Goal: Task Accomplishment & Management: Use online tool/utility

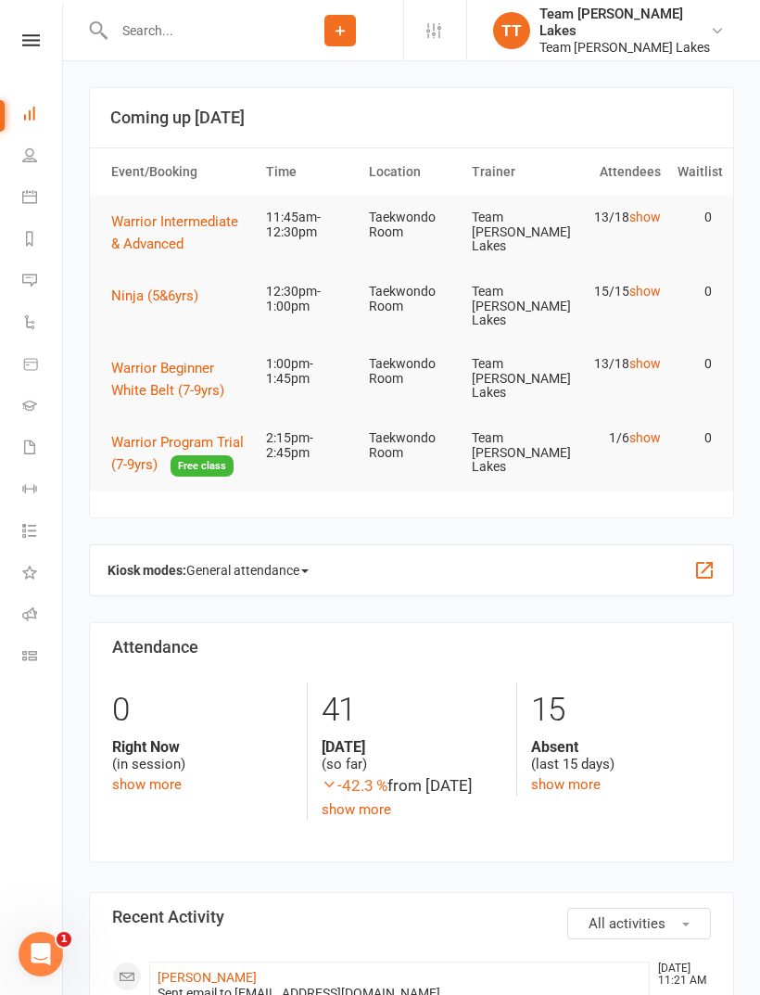
click at [24, 605] on link "Roll call" at bounding box center [43, 616] width 42 height 42
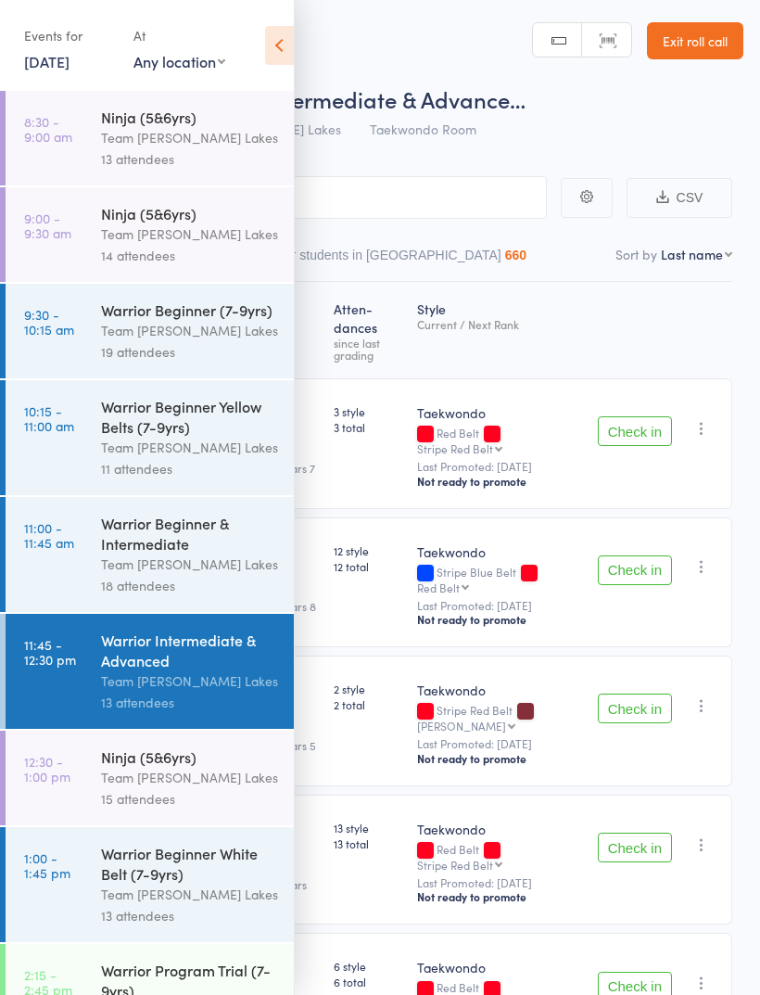
click at [270, 42] on icon at bounding box center [279, 45] width 29 height 39
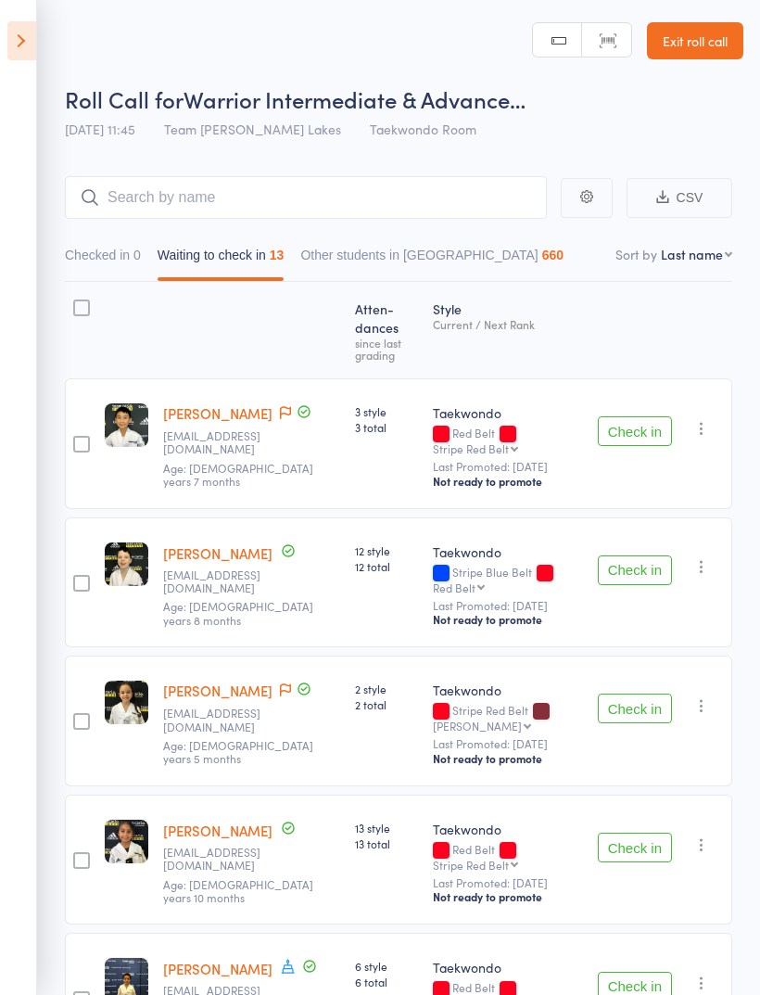
click at [642, 416] on button "Check in" at bounding box center [635, 431] width 74 height 30
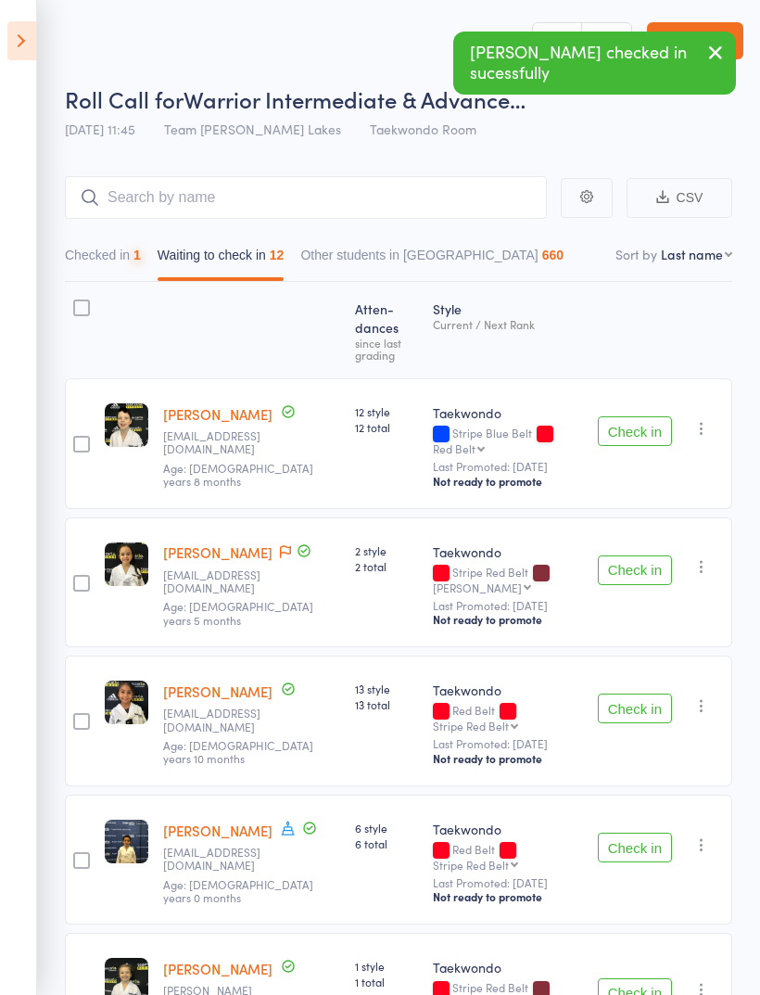
click at [642, 555] on button "Check in" at bounding box center [635, 570] width 74 height 30
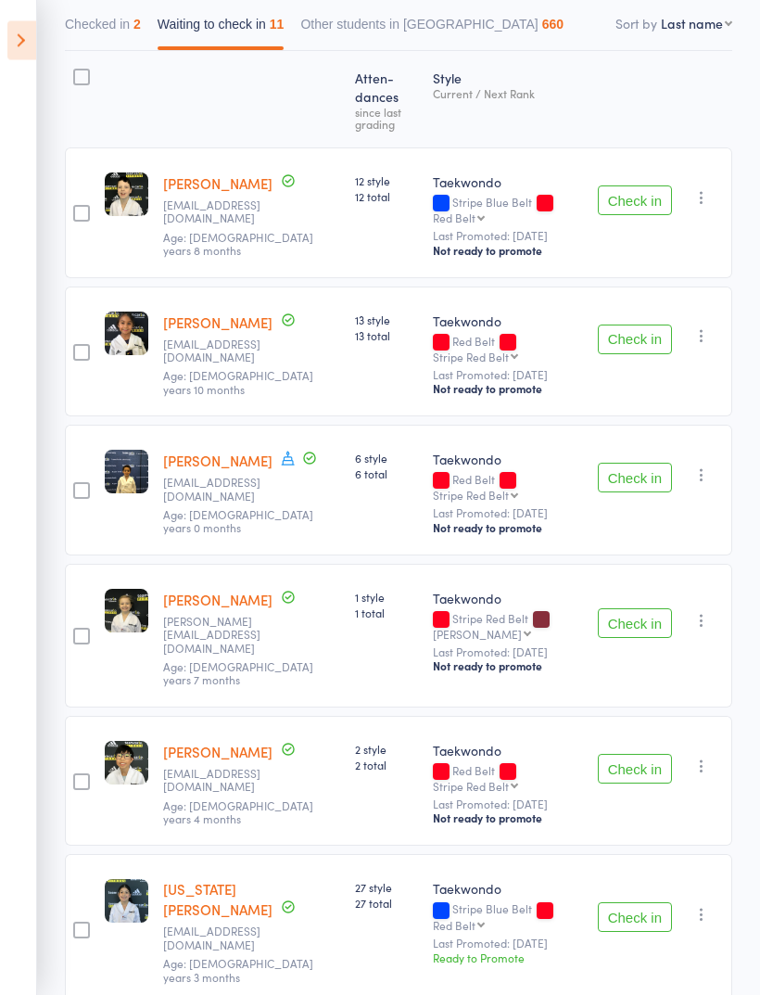
scroll to position [230, 0]
click at [636, 612] on button "Check in" at bounding box center [635, 624] width 74 height 30
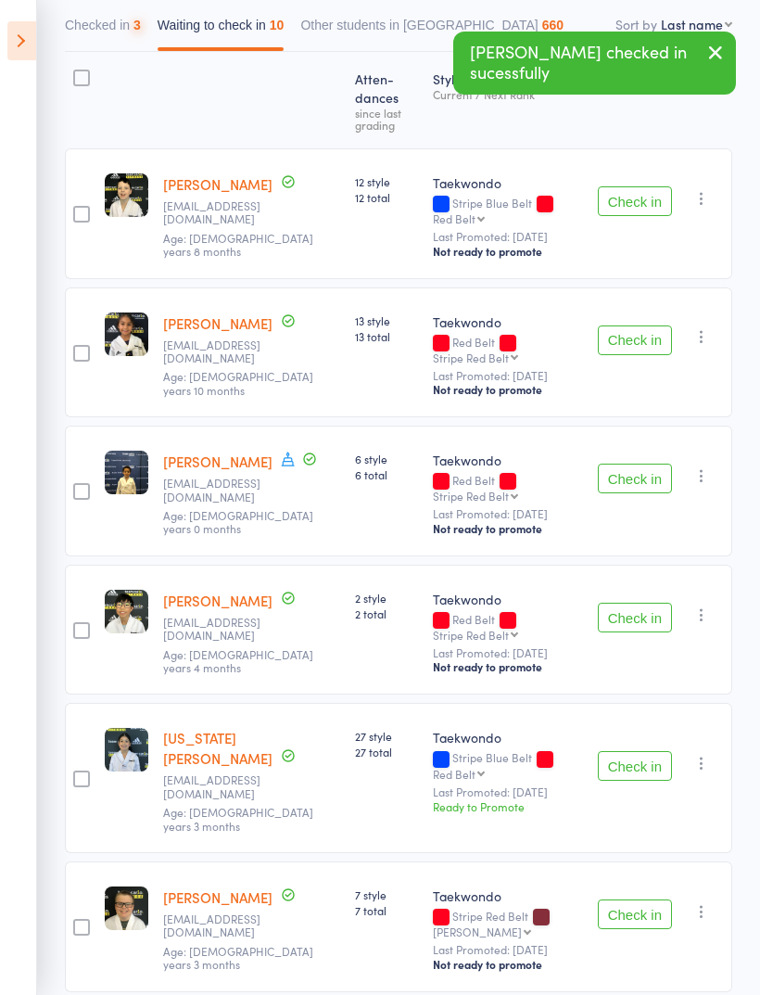
click at [648, 607] on button "Check in" at bounding box center [635, 618] width 74 height 30
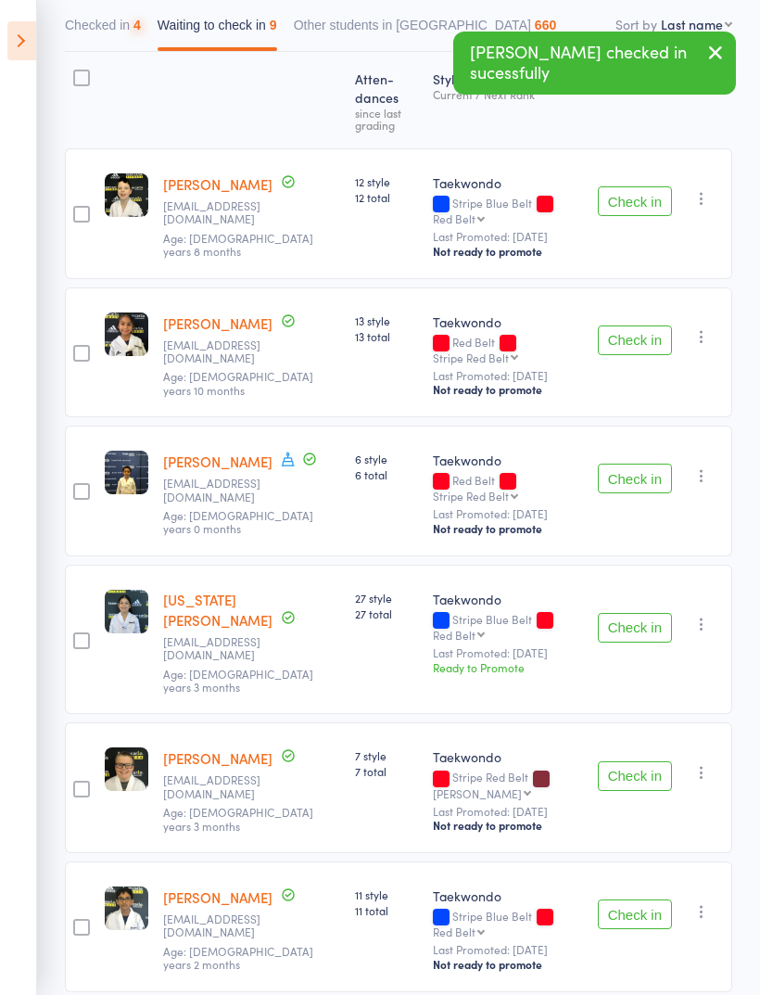
click at [644, 613] on button "Check in" at bounding box center [635, 628] width 74 height 30
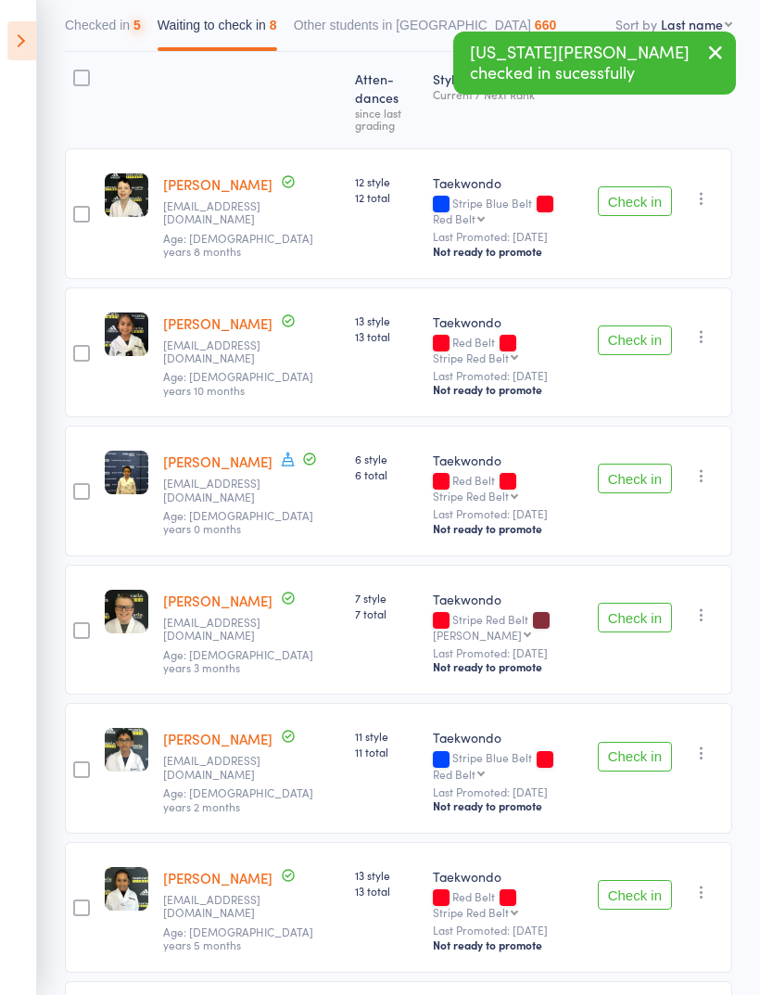
click at [643, 614] on button "Check in" at bounding box center [635, 618] width 74 height 30
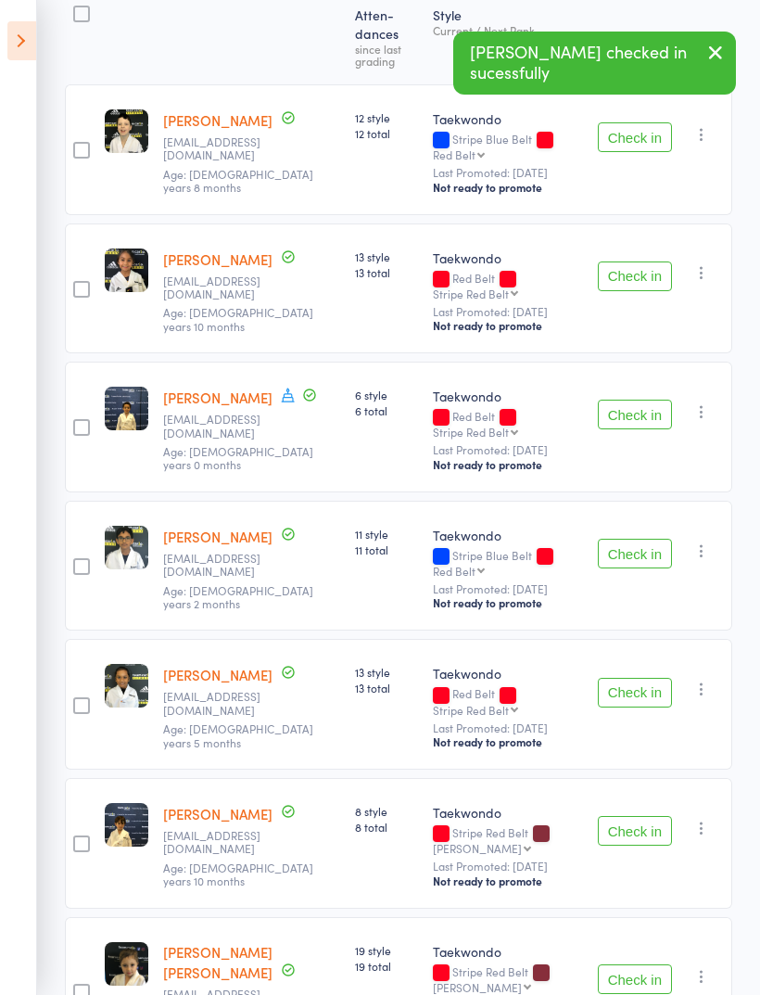
click at [655, 686] on button "Check in" at bounding box center [635, 693] width 74 height 30
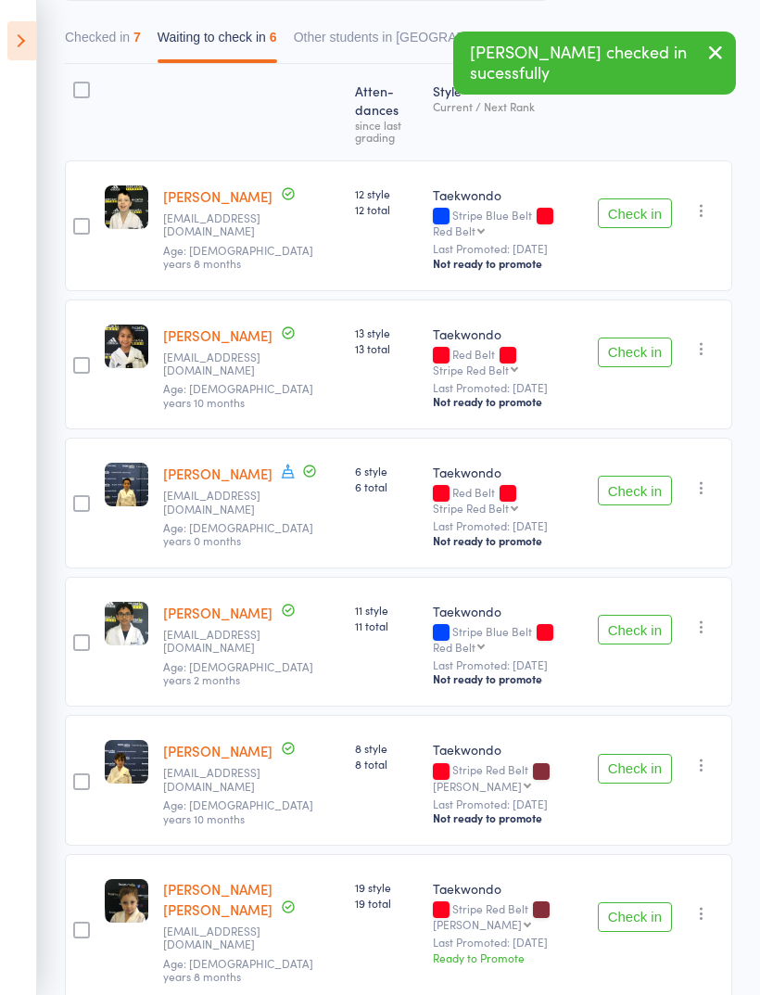
click at [652, 758] on button "Check in" at bounding box center [635, 769] width 74 height 30
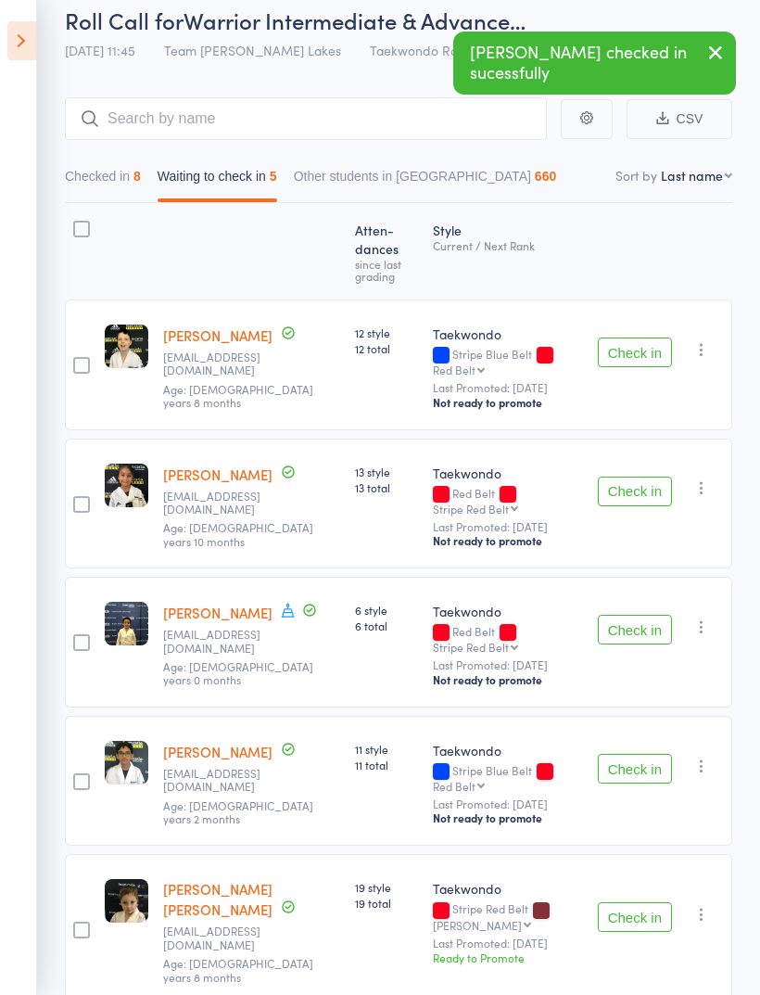
click at [642, 902] on button "Check in" at bounding box center [635, 917] width 74 height 30
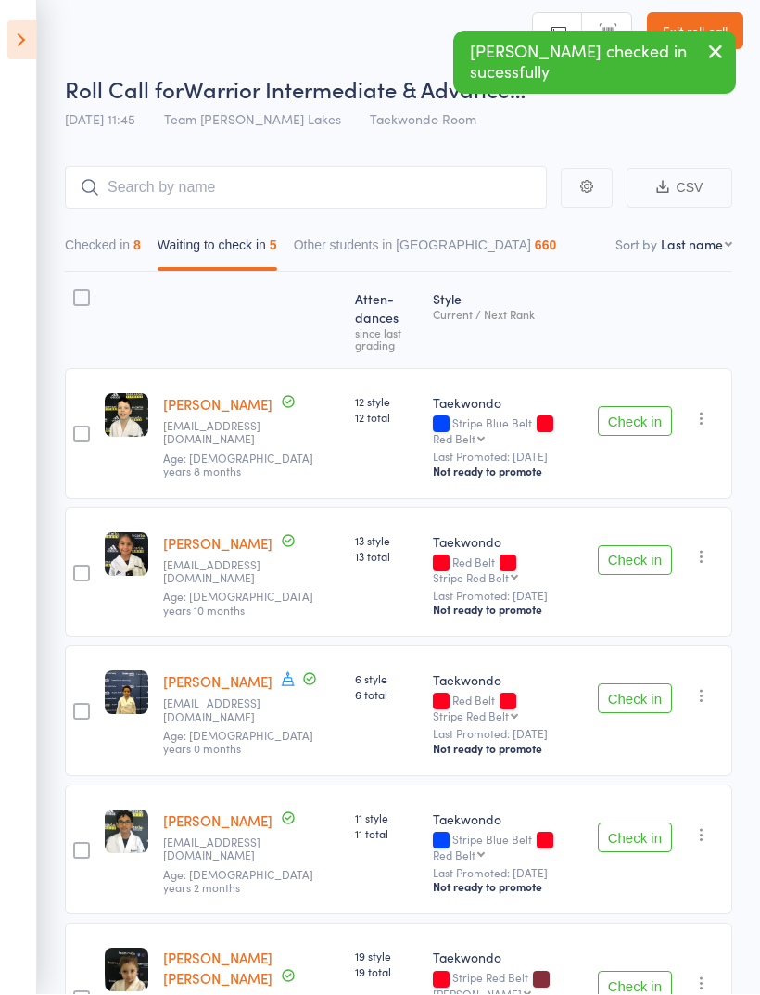
scroll to position [13, 0]
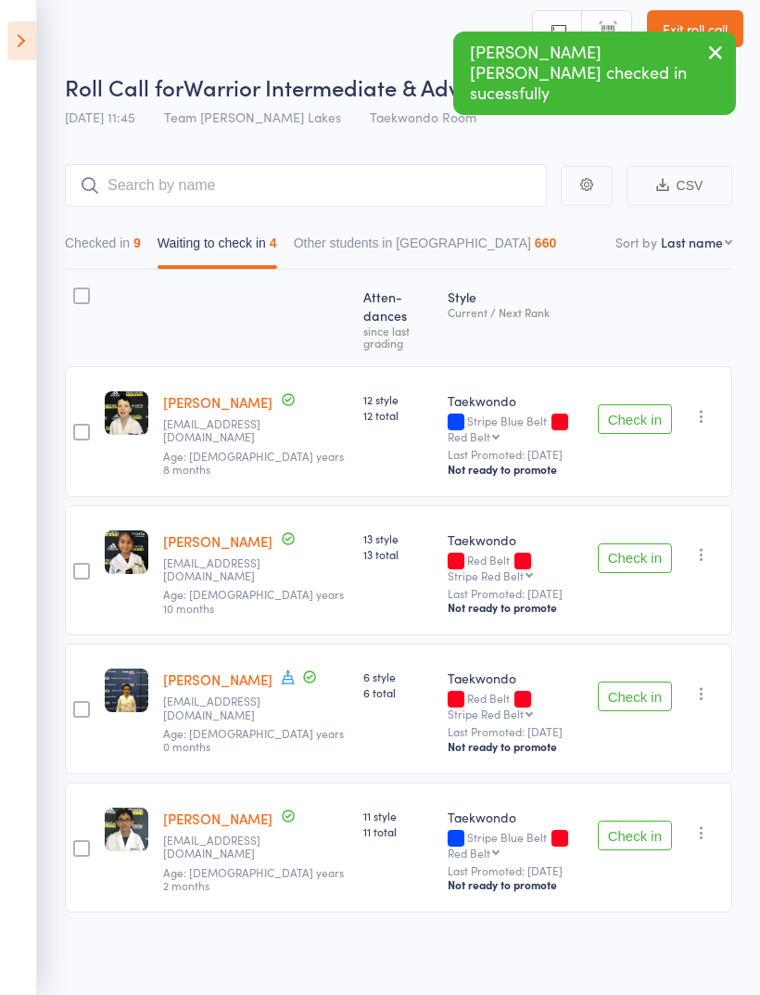
click at [644, 556] on button "Check in" at bounding box center [635, 558] width 74 height 30
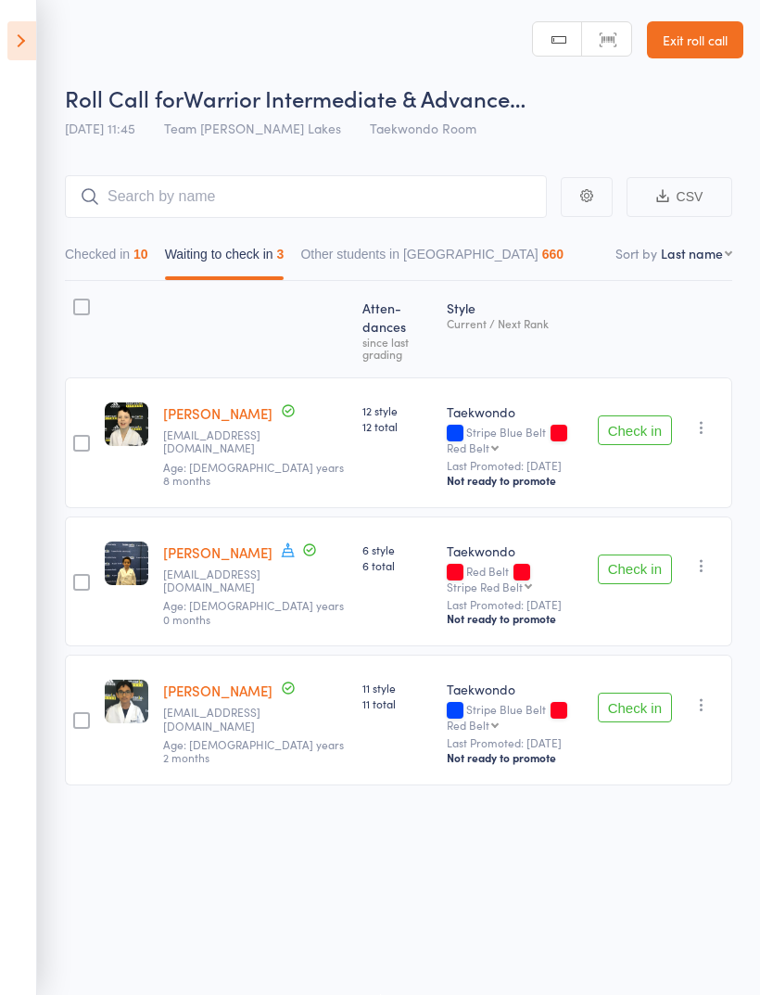
click at [639, 415] on button "Check in" at bounding box center [635, 430] width 74 height 30
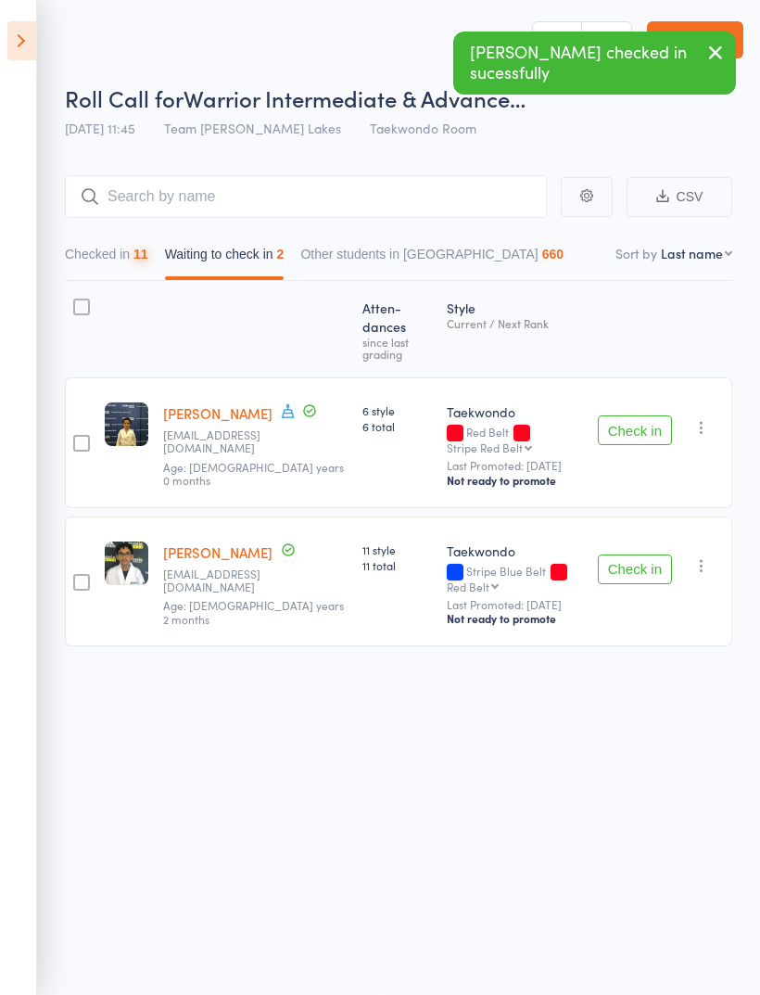
click at [89, 299] on div at bounding box center [81, 307] width 17 height 17
click at [77, 301] on input "checkbox" at bounding box center [77, 301] width 0 height 0
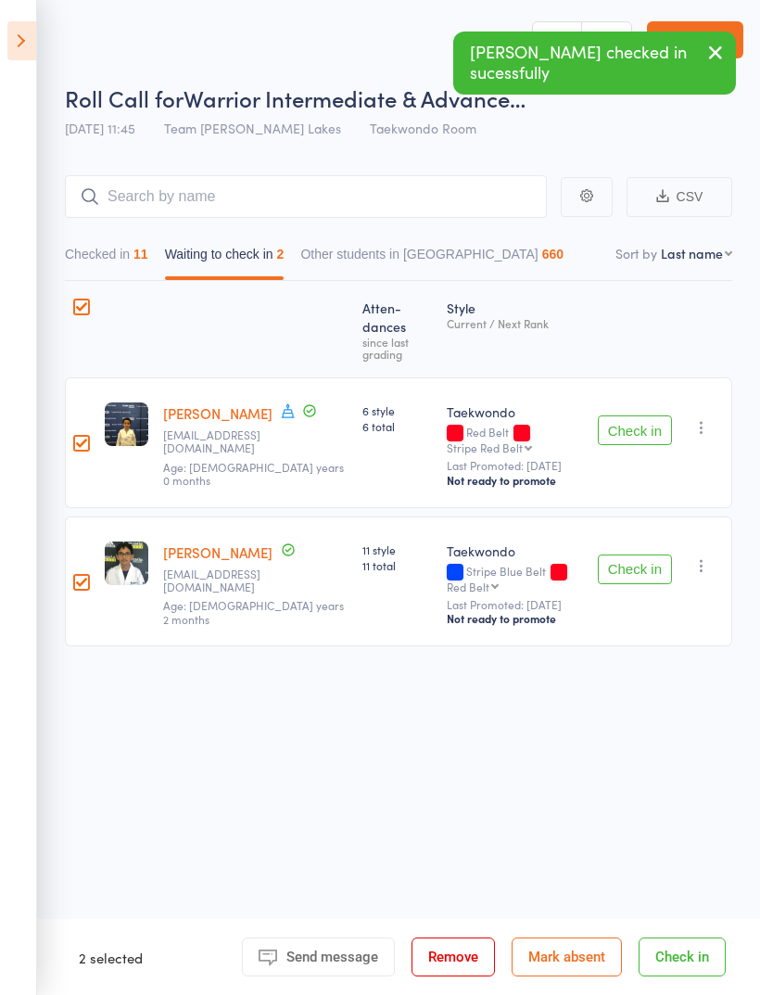
click at [596, 954] on button "Mark absent" at bounding box center [567, 956] width 110 height 39
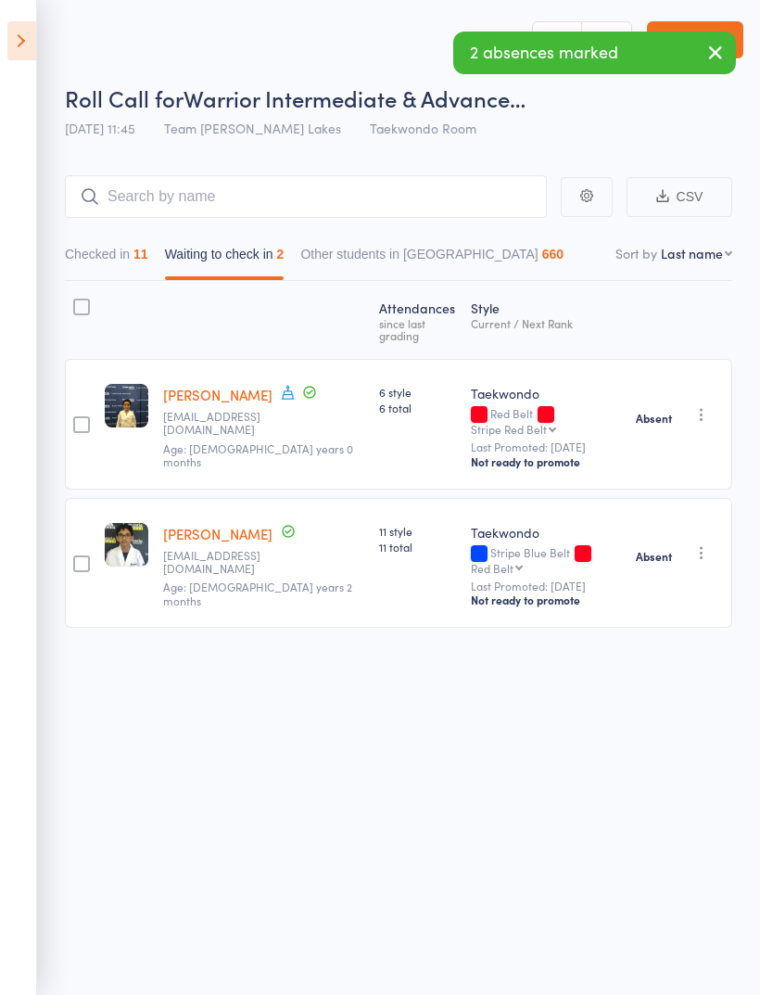
click at [12, 26] on icon at bounding box center [21, 40] width 29 height 39
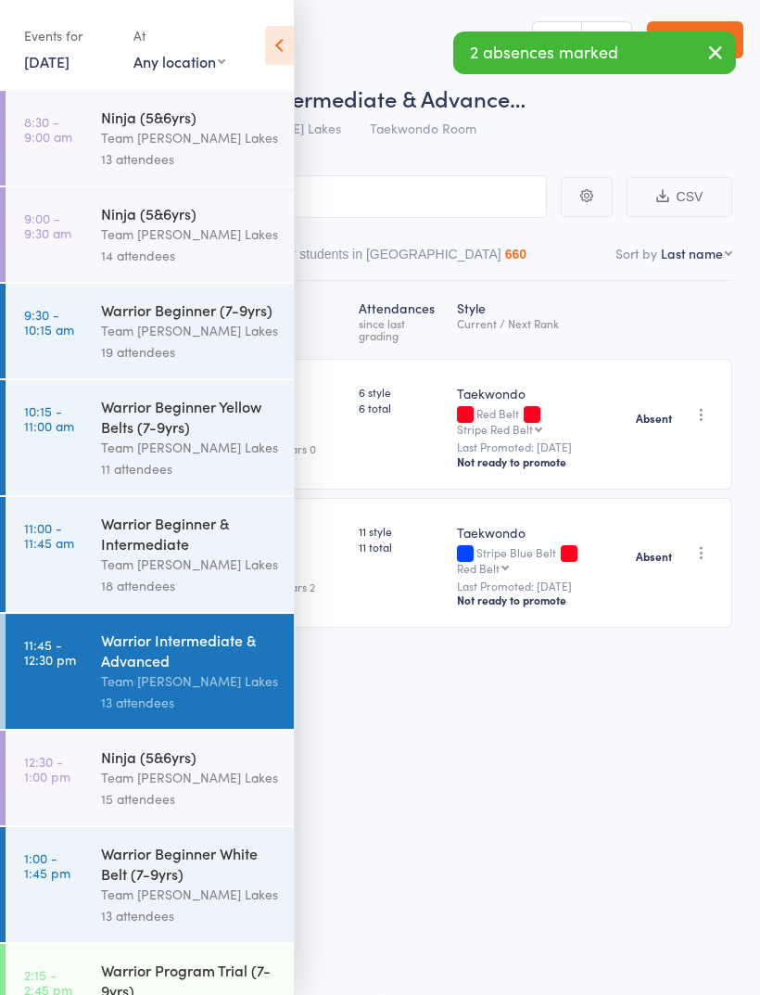
click at [57, 575] on link "11:00 - 11:45 am Warrior Beginner & Intermediate Team Carlo Taylors Lakes 18 at…" at bounding box center [150, 554] width 288 height 115
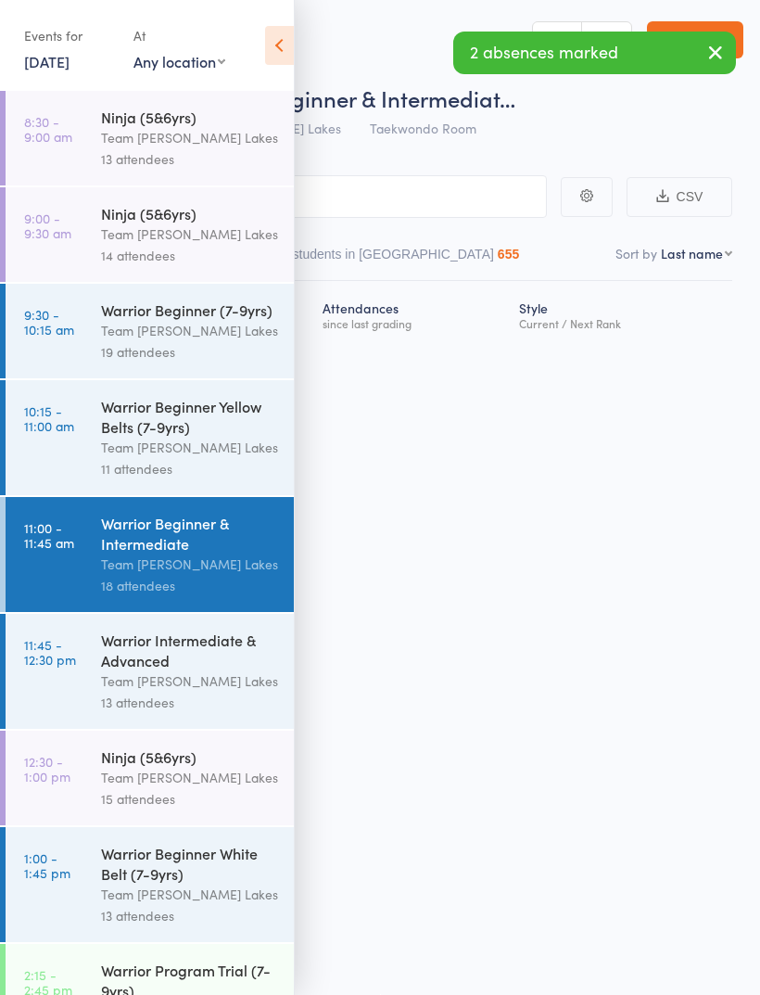
click at [278, 47] on icon at bounding box center [279, 45] width 29 height 39
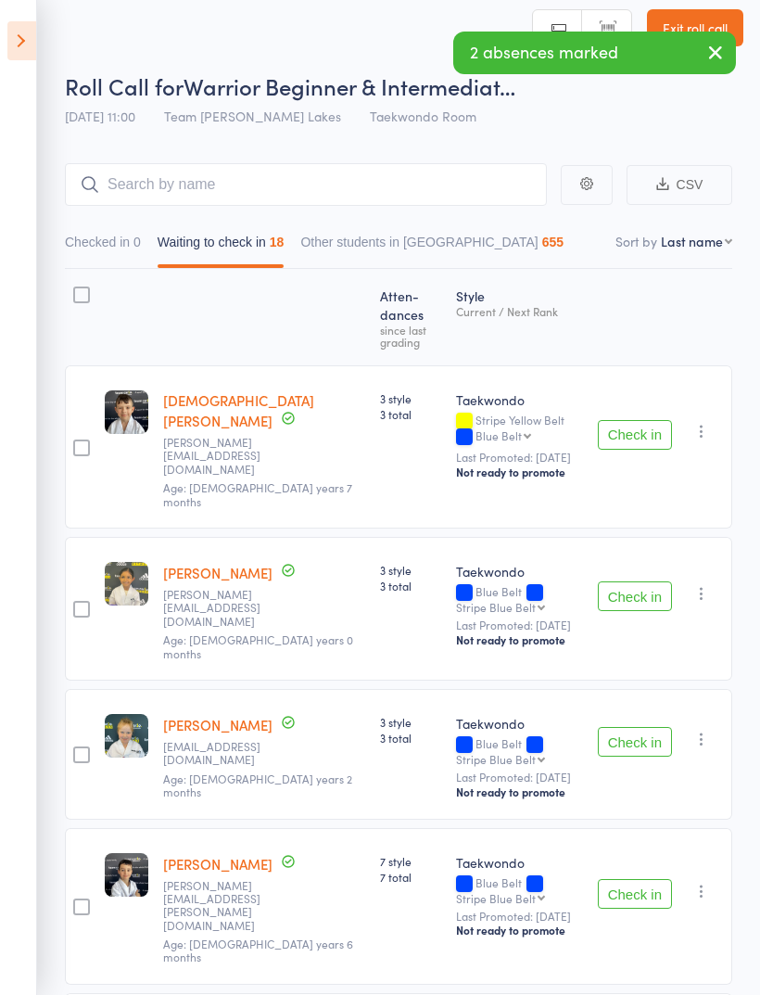
click at [233, 232] on button "Waiting to check in 18" at bounding box center [221, 246] width 127 height 43
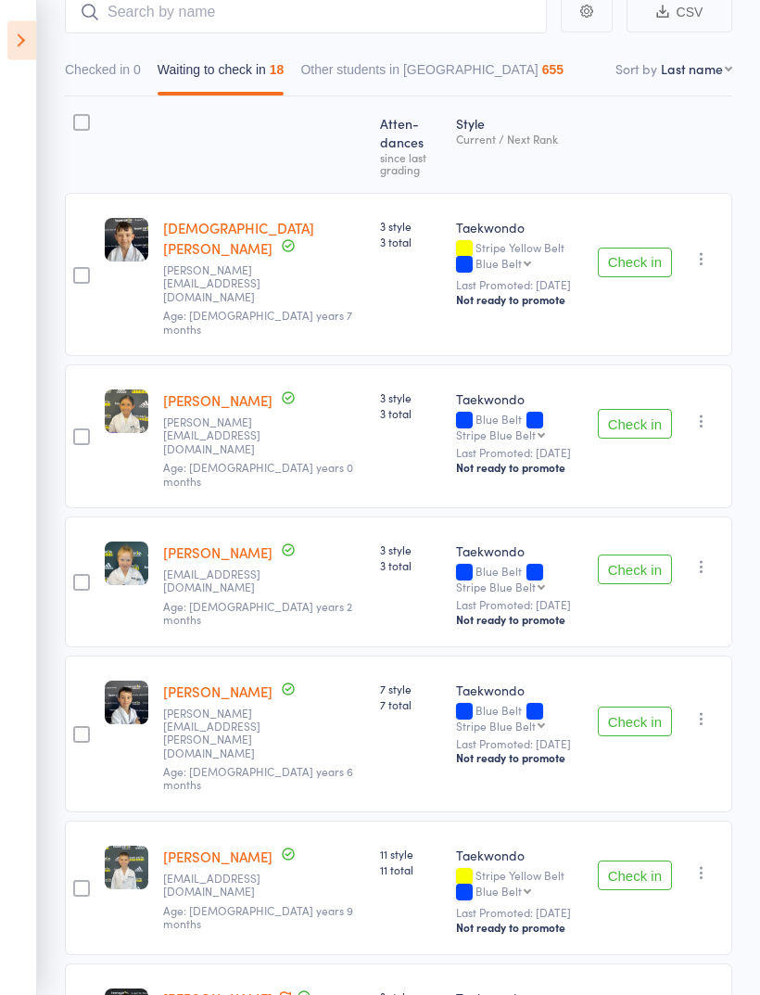
click at [634, 555] on button "Check in" at bounding box center [635, 570] width 74 height 30
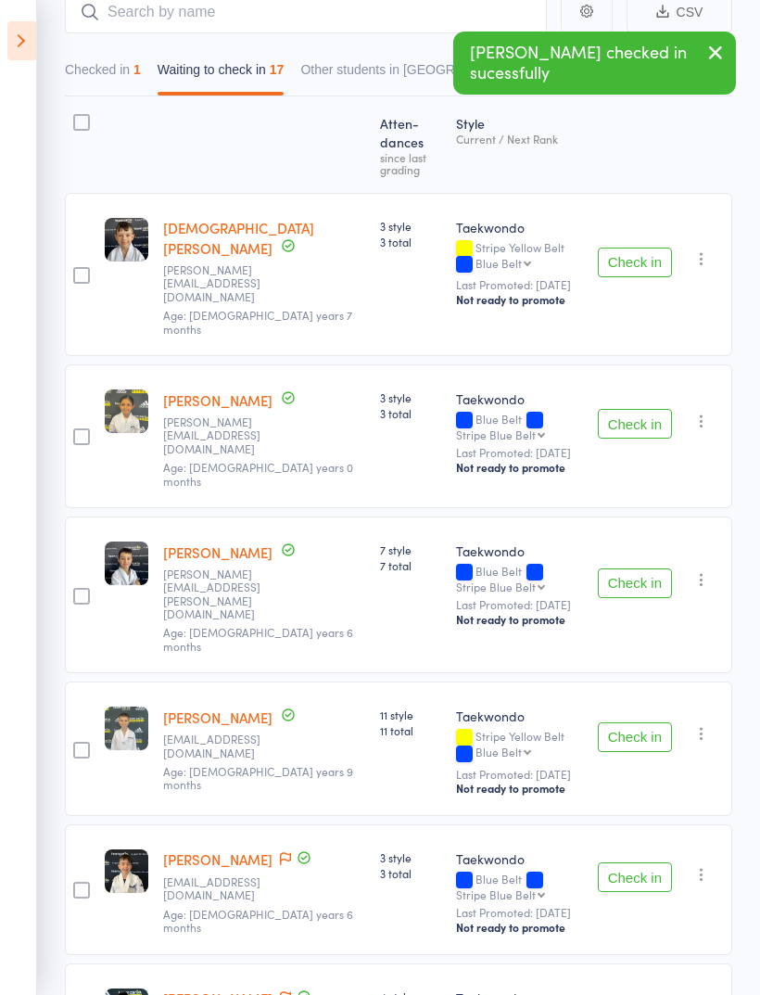
click at [640, 533] on div "Check in Check in Promote Send message Add Note Add Task Add Flag Remove Mark a…" at bounding box center [662, 594] width 142 height 157
click at [639, 568] on button "Check in" at bounding box center [635, 583] width 74 height 30
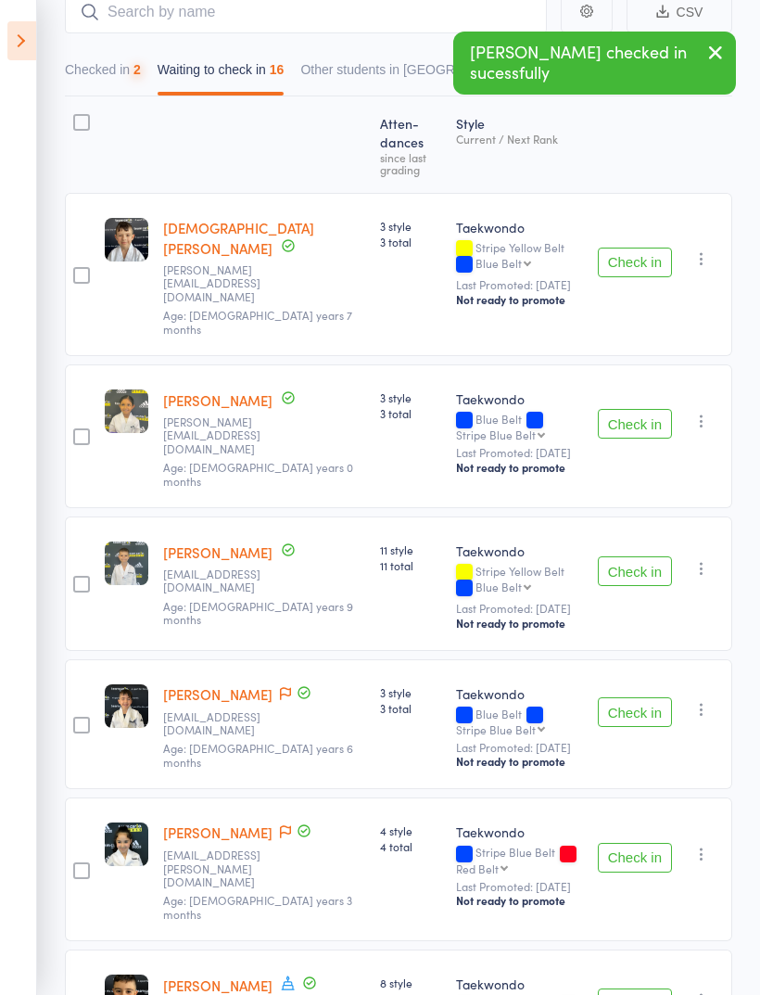
click at [634, 556] on button "Check in" at bounding box center [635, 571] width 74 height 30
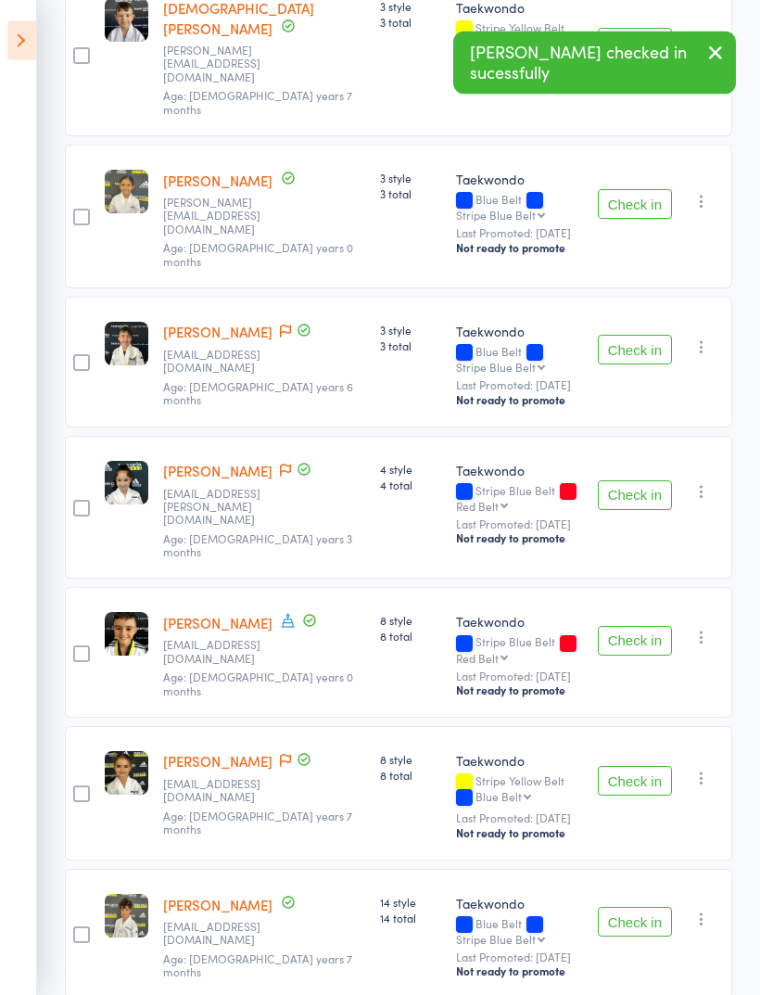
scroll to position [401, 0]
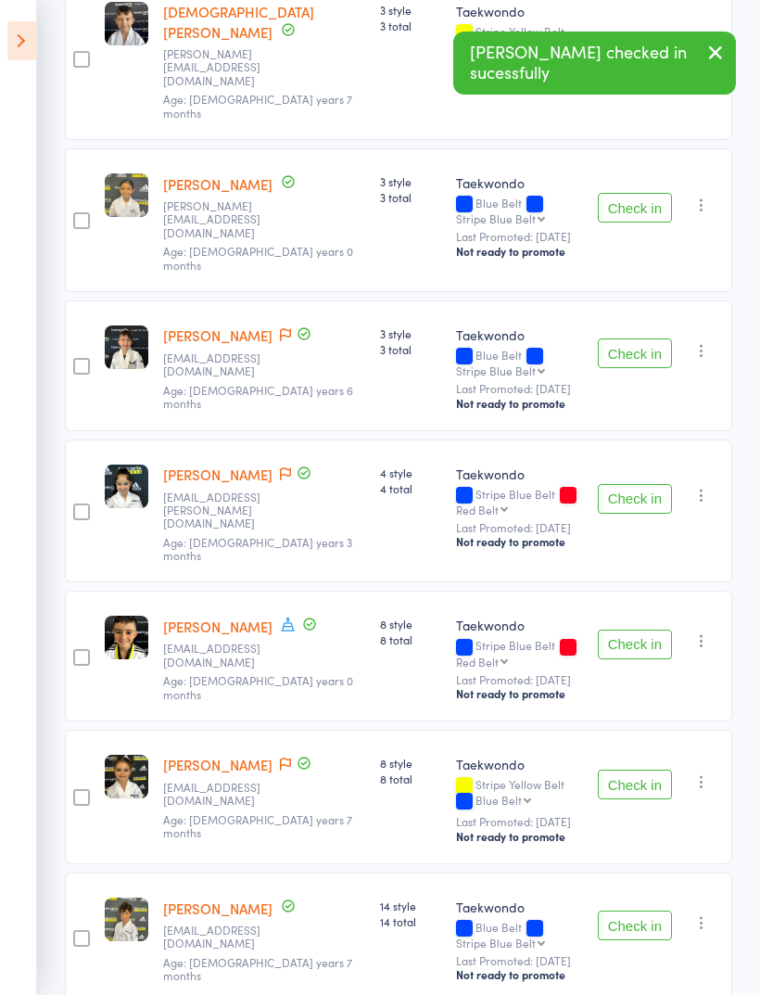
click at [643, 629] on button "Check in" at bounding box center [635, 644] width 74 height 30
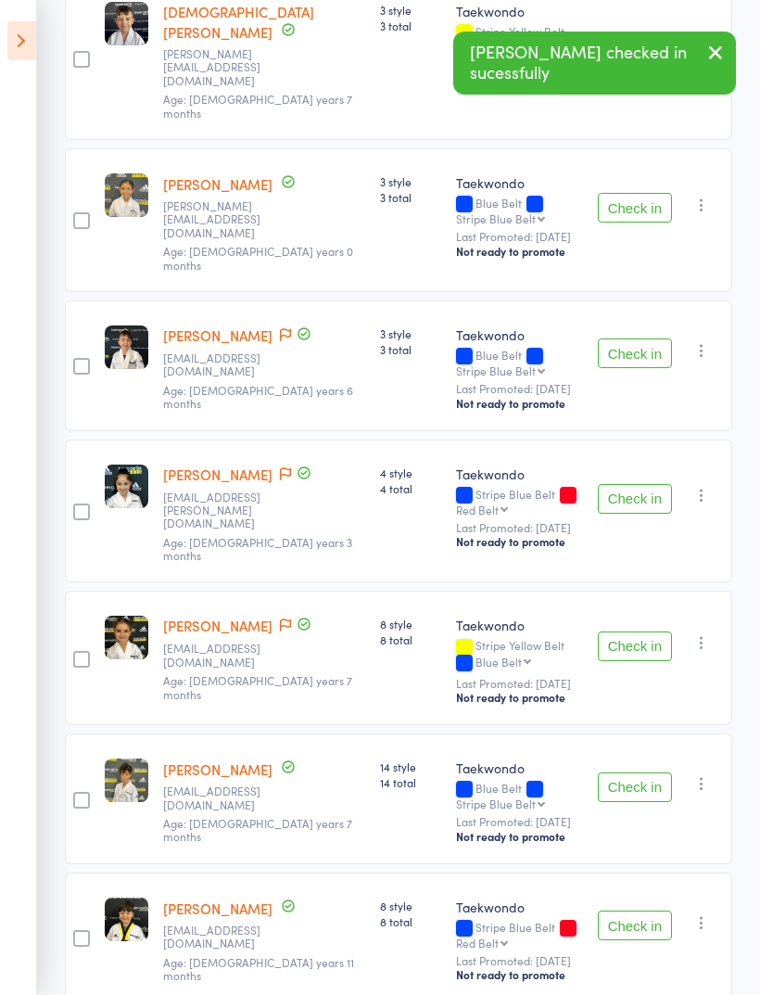
click at [642, 631] on button "Check in" at bounding box center [635, 646] width 74 height 30
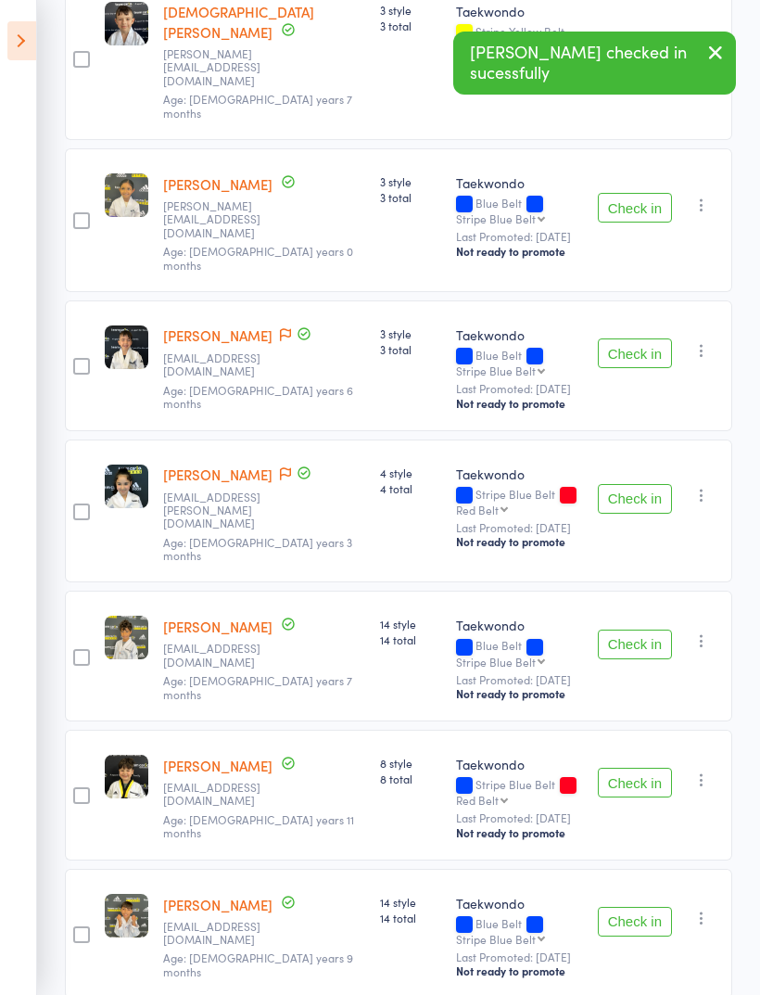
click at [633, 629] on button "Check in" at bounding box center [635, 644] width 74 height 30
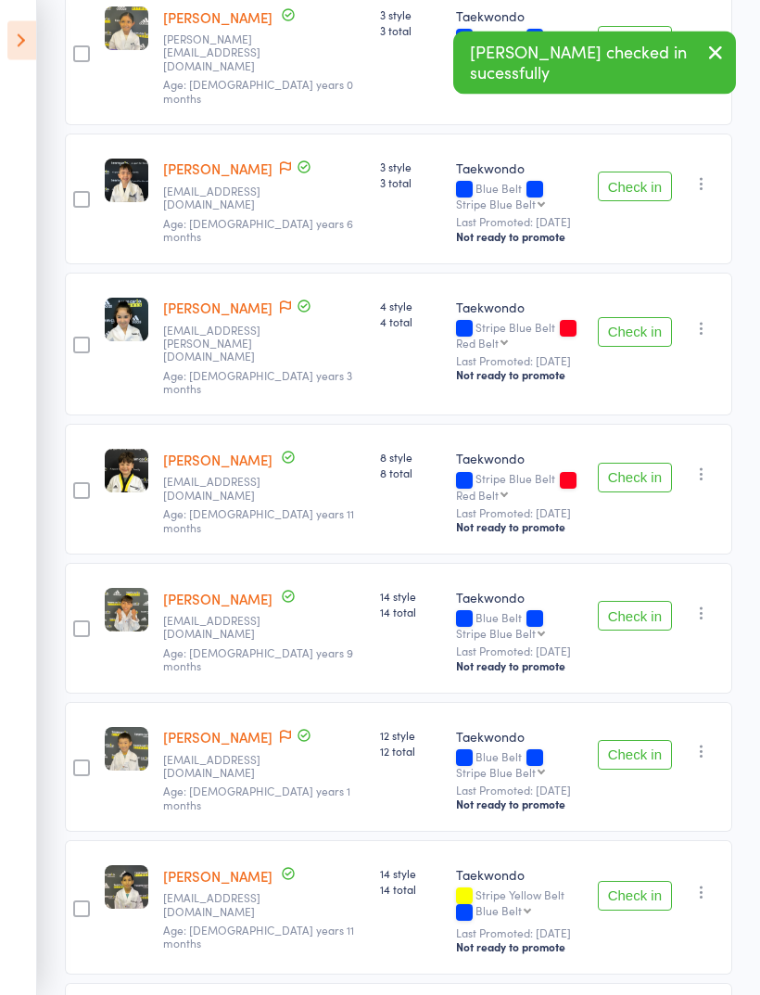
scroll to position [568, 0]
click at [642, 601] on button "Check in" at bounding box center [635, 616] width 74 height 30
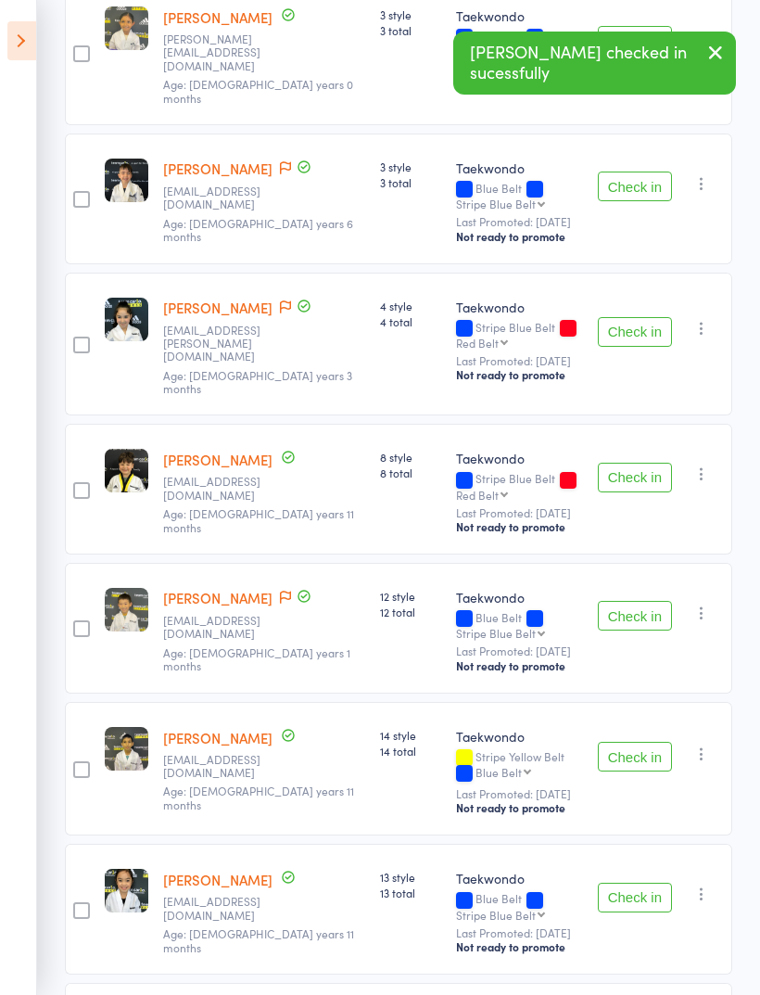
click at [662, 601] on button "Check in" at bounding box center [635, 616] width 74 height 30
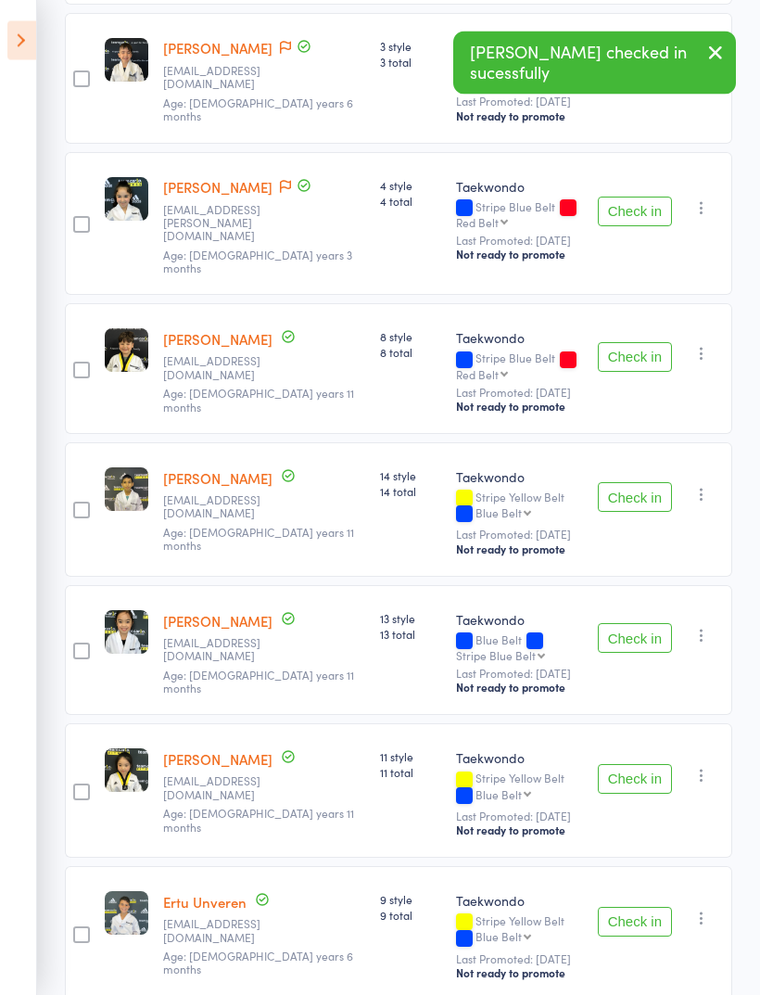
scroll to position [700, 0]
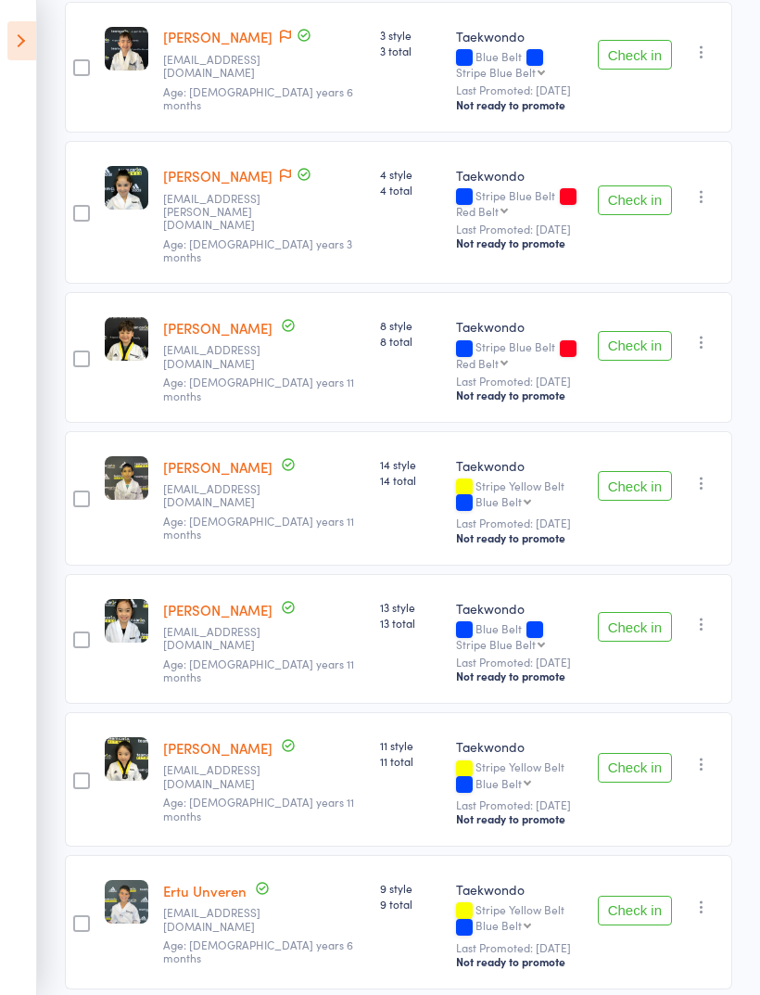
click at [636, 612] on button "Check in" at bounding box center [635, 627] width 74 height 30
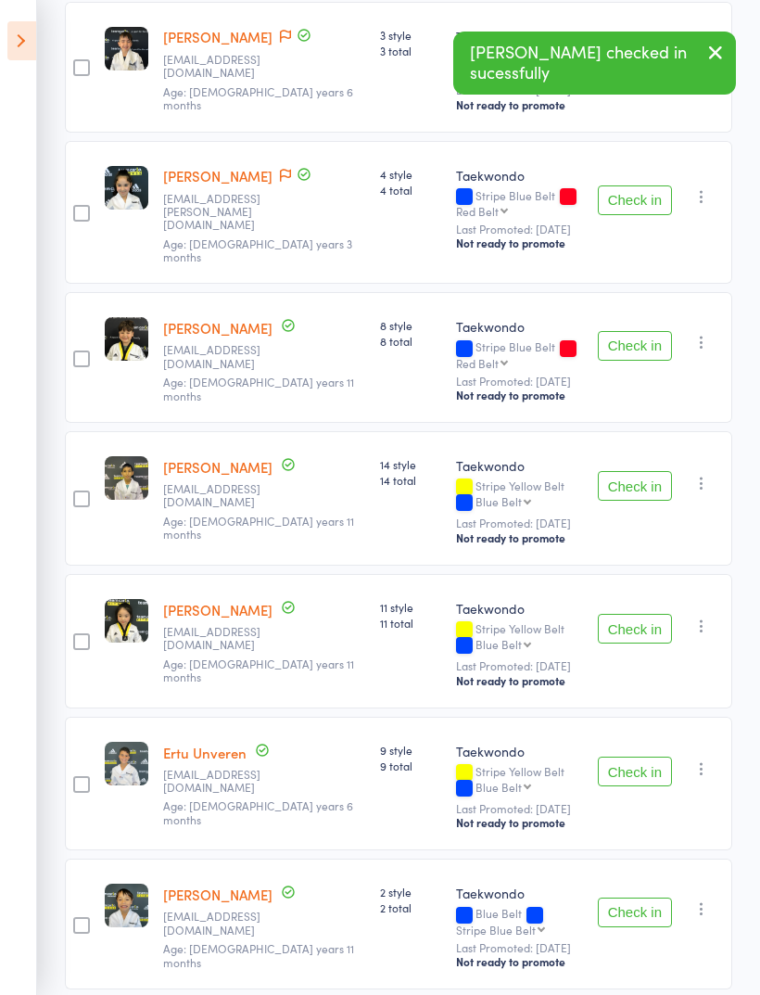
scroll to position [636, 0]
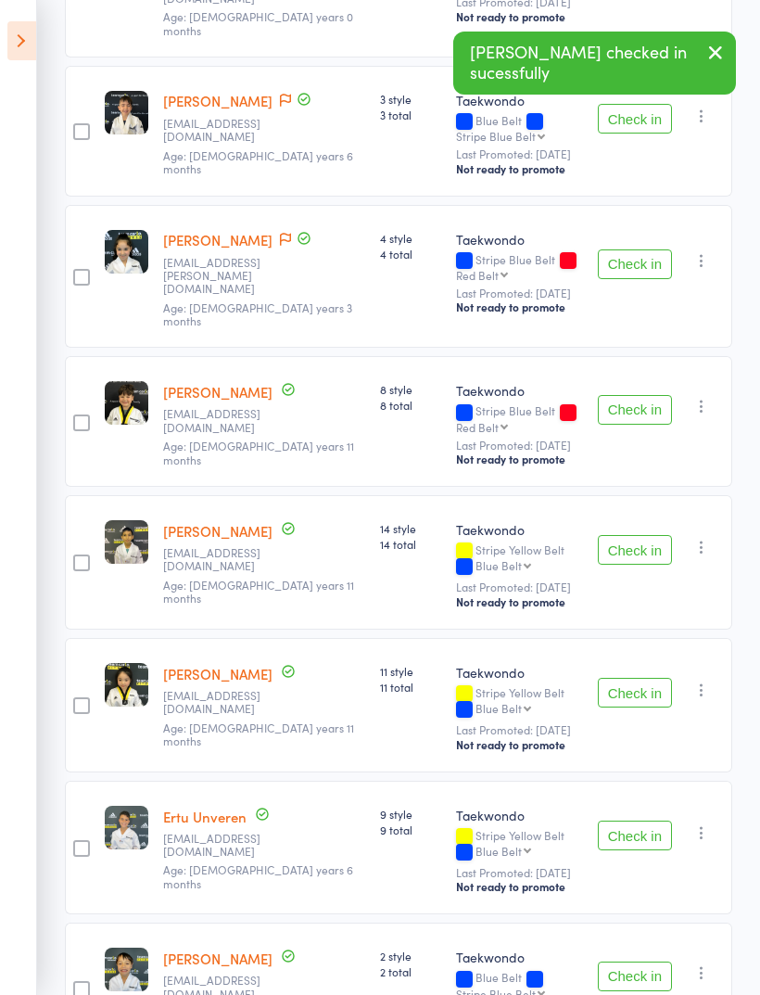
click at [650, 678] on button "Check in" at bounding box center [635, 693] width 74 height 30
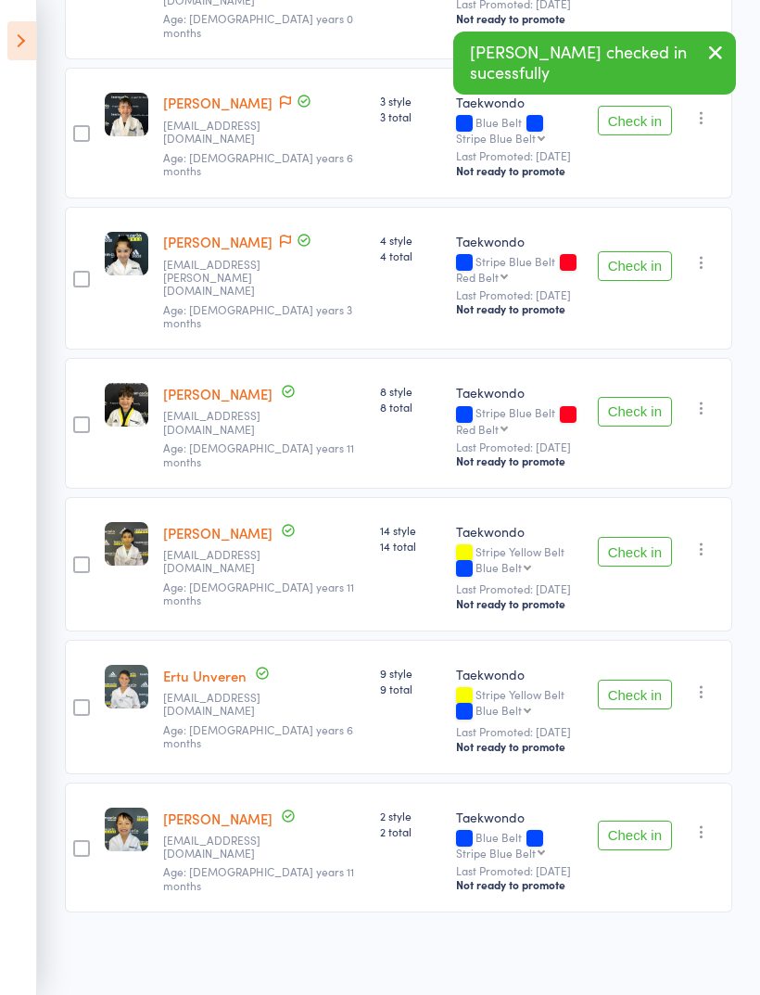
scroll to position [497, 0]
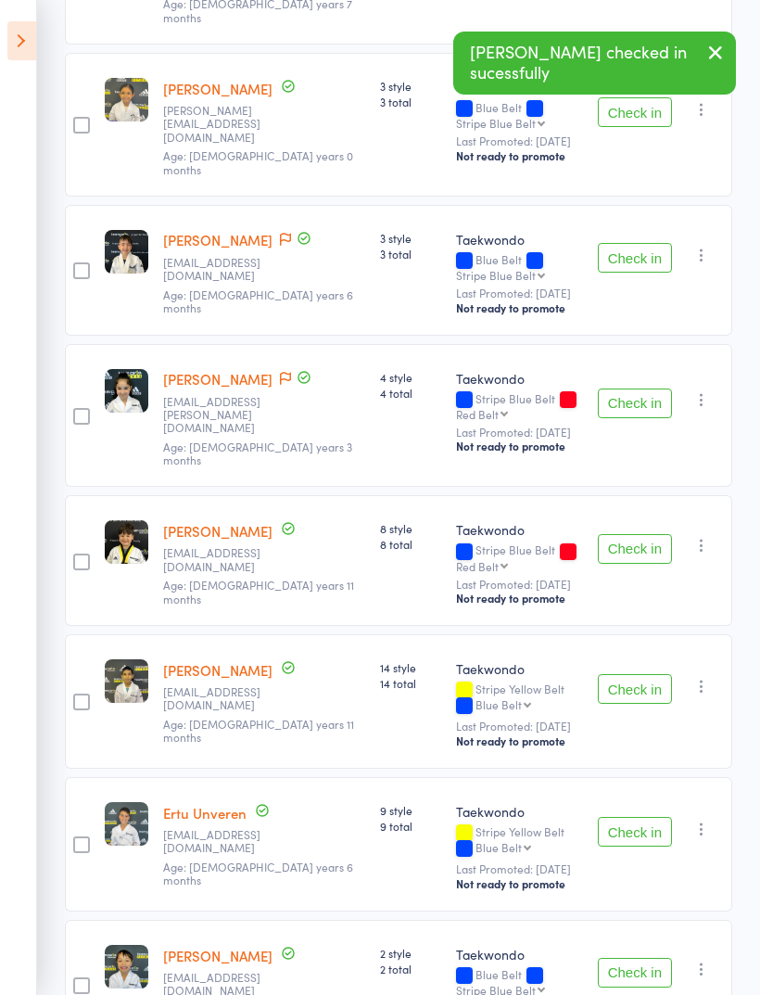
click at [633, 958] on button "Check in" at bounding box center [635, 973] width 74 height 30
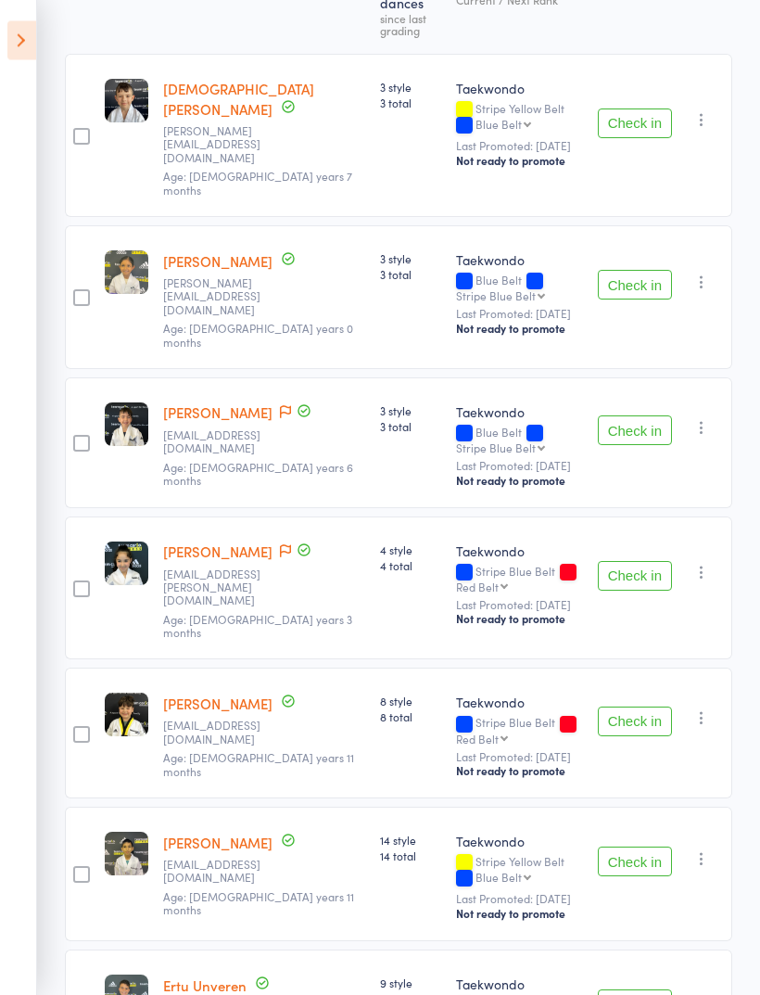
scroll to position [324, 0]
click at [642, 270] on button "Check in" at bounding box center [635, 285] width 74 height 30
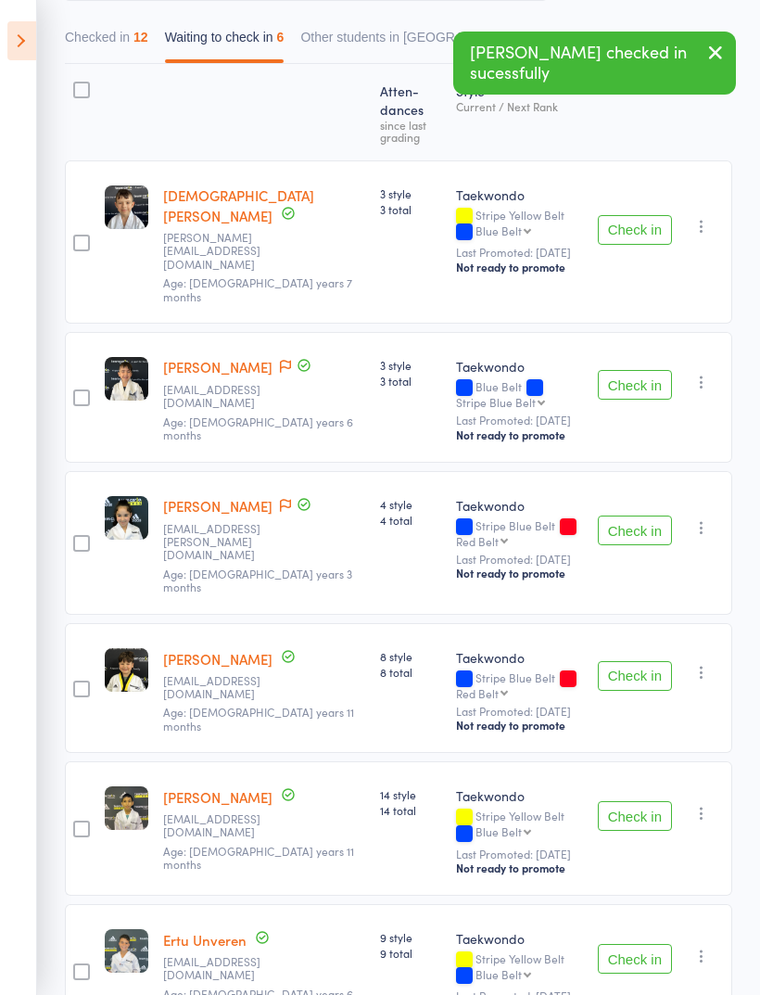
click at [667, 944] on button "Check in" at bounding box center [635, 959] width 74 height 30
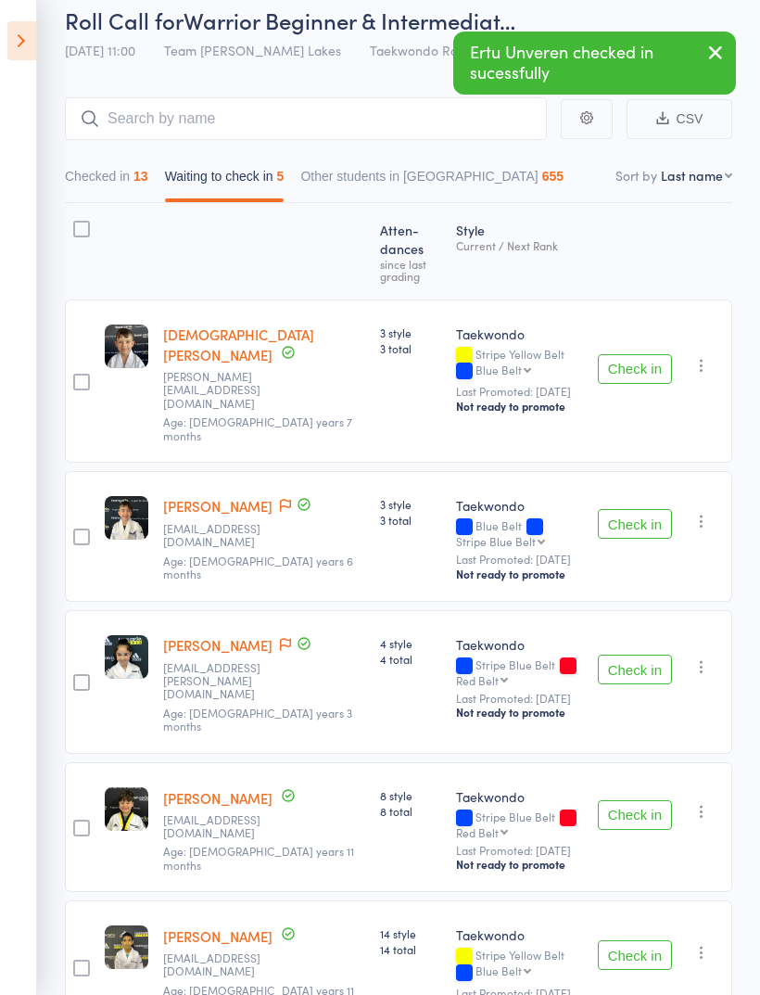
click at [70, 202] on button "Checked in 13" at bounding box center [106, 180] width 83 height 43
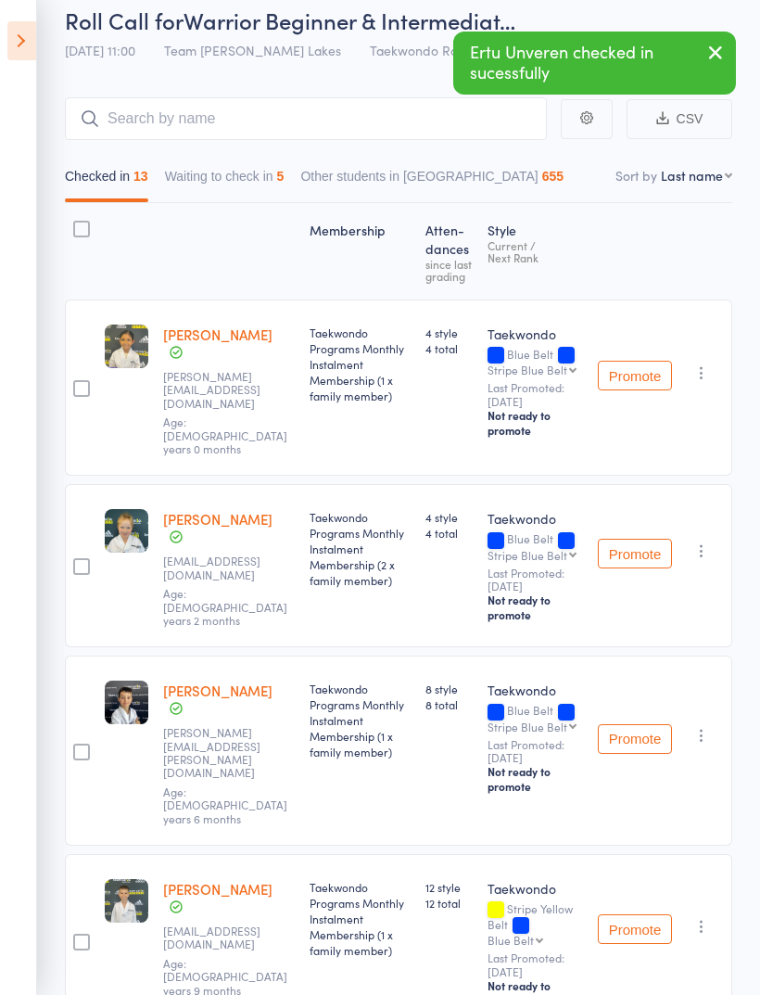
click at [212, 185] on button "Waiting to check in 5" at bounding box center [225, 180] width 120 height 43
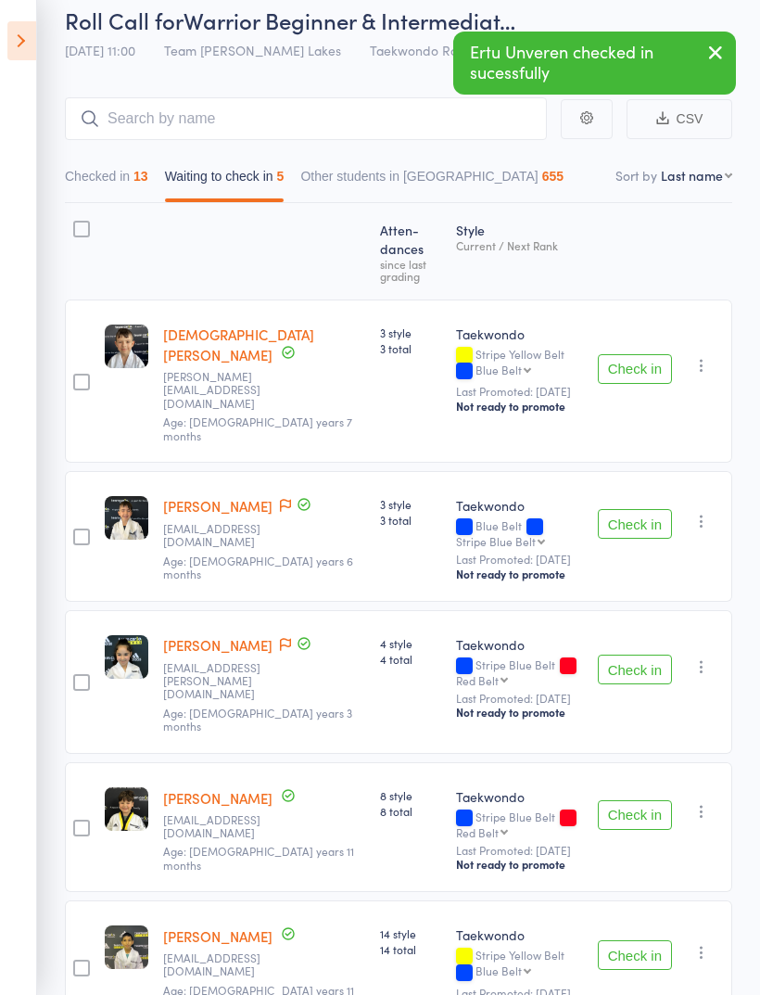
click at [79, 229] on div at bounding box center [81, 229] width 17 height 17
click at [77, 223] on input "checkbox" at bounding box center [77, 223] width 0 height 0
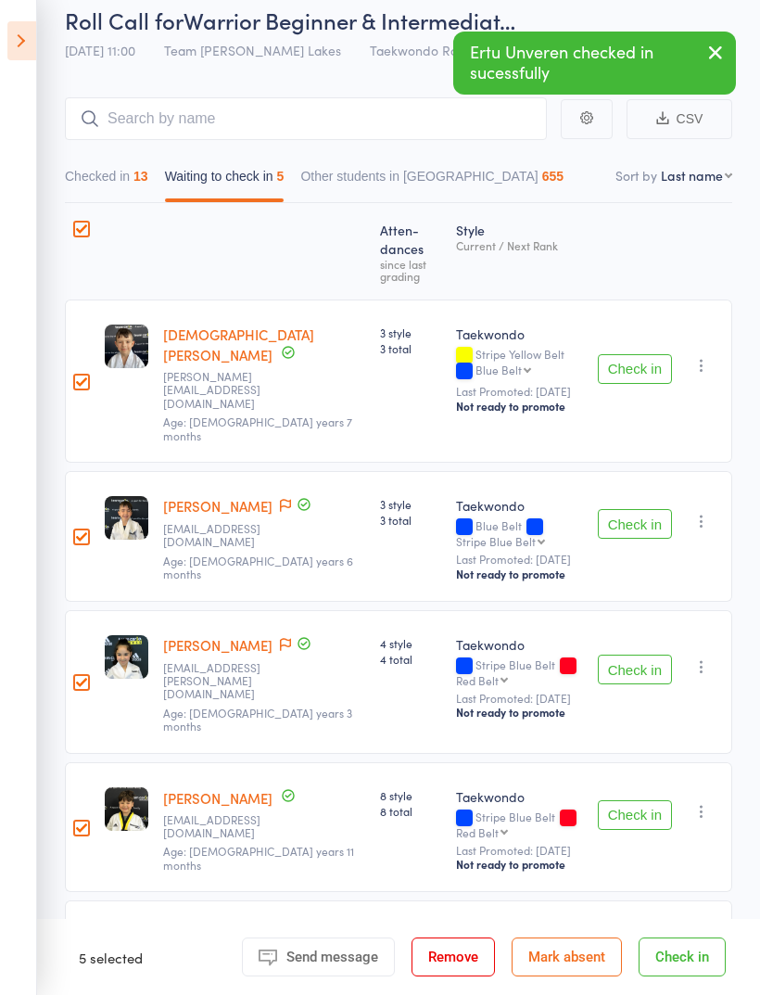
click at [595, 976] on button "Mark absent" at bounding box center [567, 956] width 110 height 39
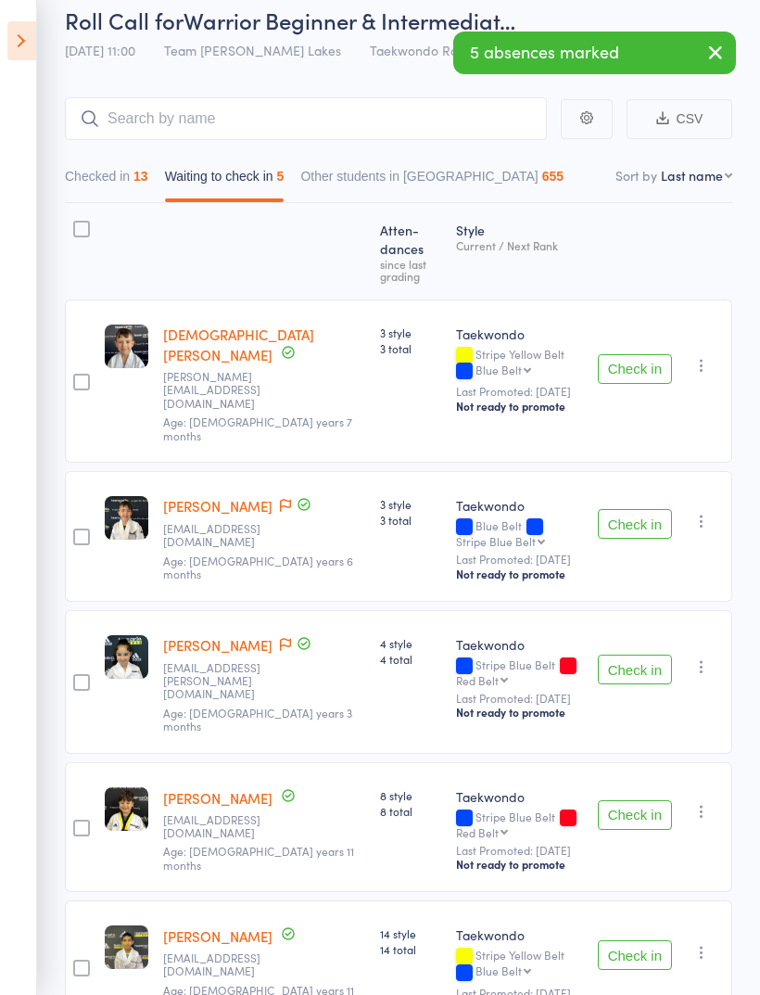
click at [87, 194] on button "Checked in 13" at bounding box center [106, 180] width 83 height 43
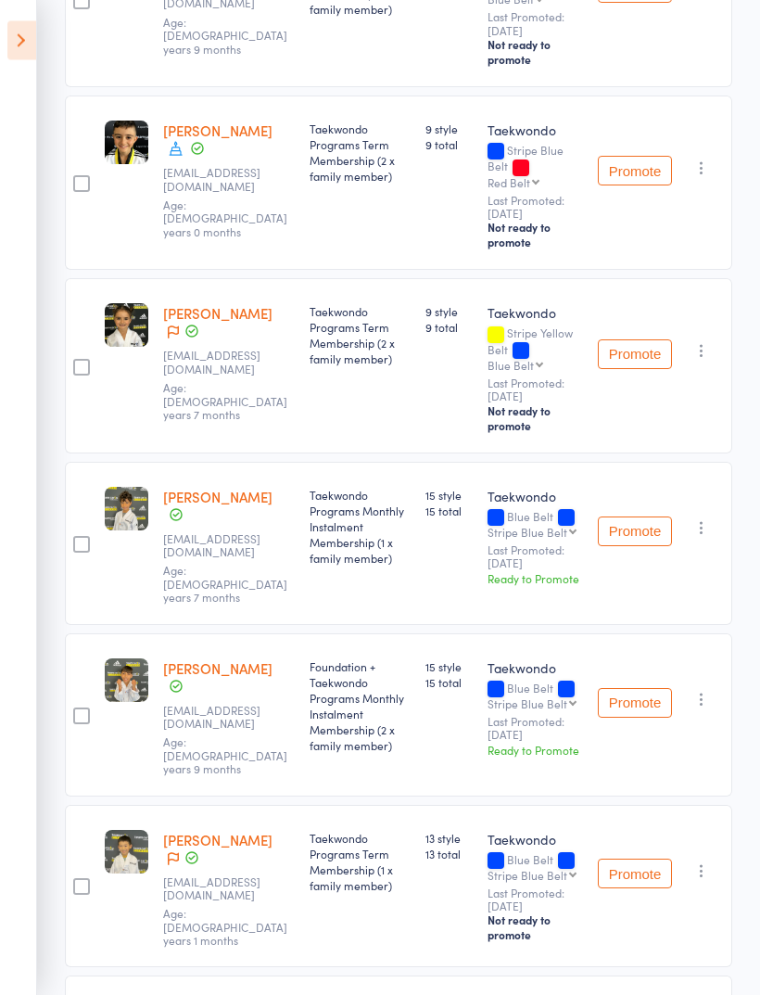
scroll to position [1020, 0]
